Goal: Download file/media

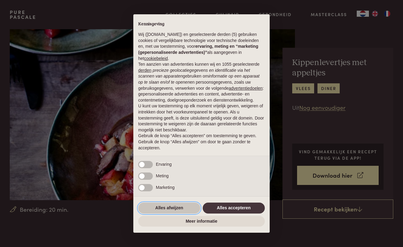
click at [170, 209] on button "Alles afwijzen" at bounding box center [169, 208] width 62 height 11
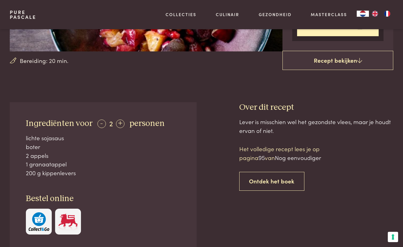
scroll to position [162, 0]
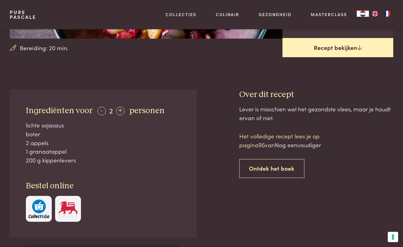
click at [352, 49] on link "Recept bekijken" at bounding box center [337, 47] width 111 height 19
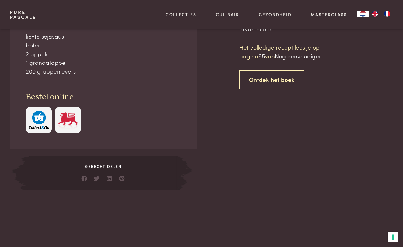
scroll to position [251, 0]
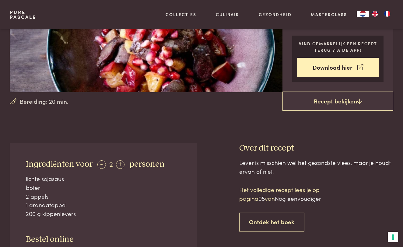
scroll to position [83, 0]
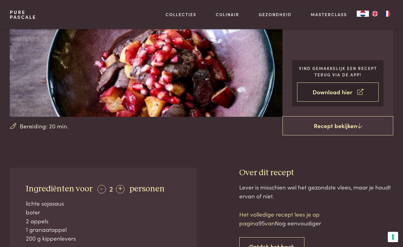
click at [338, 95] on link "Download hier" at bounding box center [338, 91] width 82 height 19
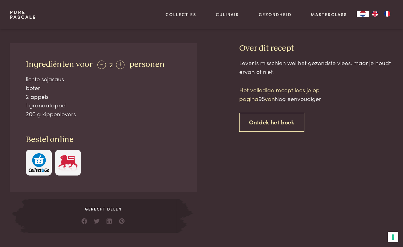
scroll to position [206, 0]
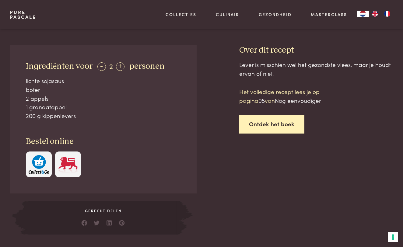
click at [261, 121] on link "Ontdek het boek" at bounding box center [271, 124] width 65 height 19
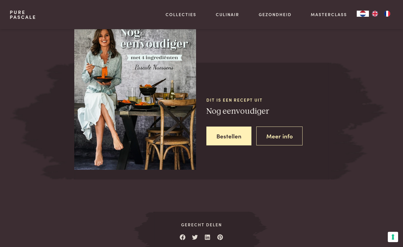
scroll to position [504, 0]
